Goal: Information Seeking & Learning: Learn about a topic

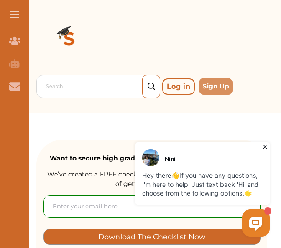
click at [264, 146] on icon at bounding box center [265, 147] width 4 height 4
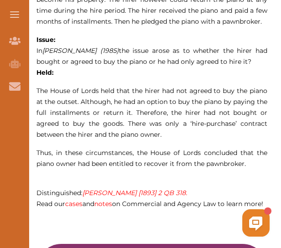
scroll to position [724, 0]
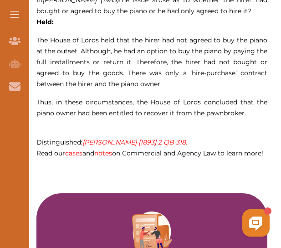
click at [141, 112] on span "Thus, in these circumstances, the House of Lords concluded that the piano owner…" at bounding box center [151, 107] width 231 height 19
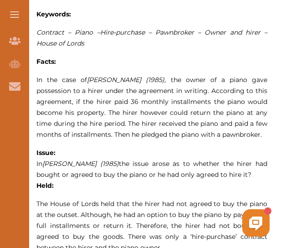
scroll to position [565, 0]
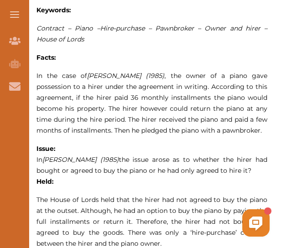
click at [41, 91] on p "In the case of [PERSON_NAME] v [PERSON_NAME] (1985) , the owner of a piano gave…" at bounding box center [151, 103] width 231 height 66
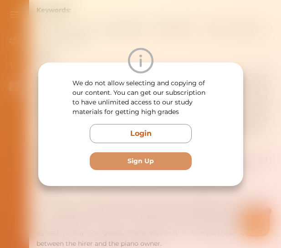
click at [129, 187] on div "We do not allow selecting and copying of our content. You can get our subscript…" at bounding box center [140, 124] width 281 height 248
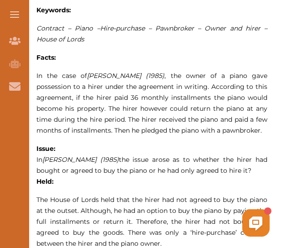
drag, startPoint x: 35, startPoint y: 74, endPoint x: 238, endPoint y: 151, distance: 217.6
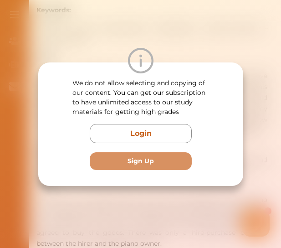
click at [219, 216] on div "We do not allow selecting and copying of our content. You can get our subscript…" at bounding box center [140, 124] width 281 height 248
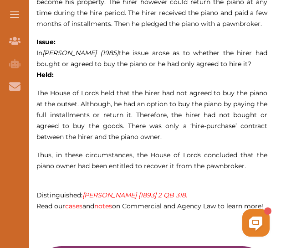
scroll to position [686, 0]
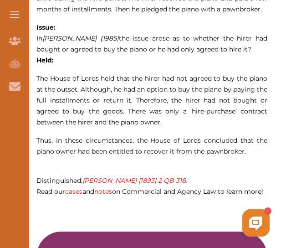
click at [145, 182] on em "[PERSON_NAME] [1893] 2 QB 318." at bounding box center [134, 180] width 105 height 8
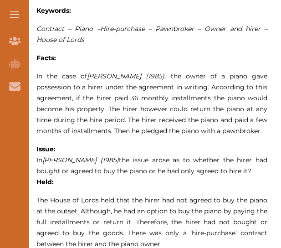
scroll to position [565, 0]
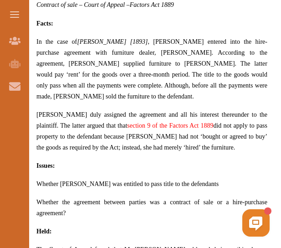
scroll to position [591, 0]
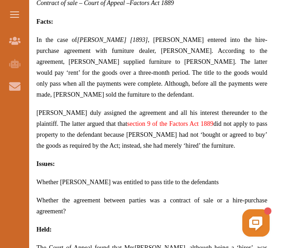
click at [192, 213] on div "Nini Hey there 👋 If you have any questions, I'm here to help! Just text back 'H…" at bounding box center [166, 170] width 209 height 137
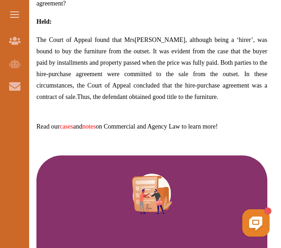
scroll to position [800, 0]
